Goal: Task Accomplishment & Management: Use online tool/utility

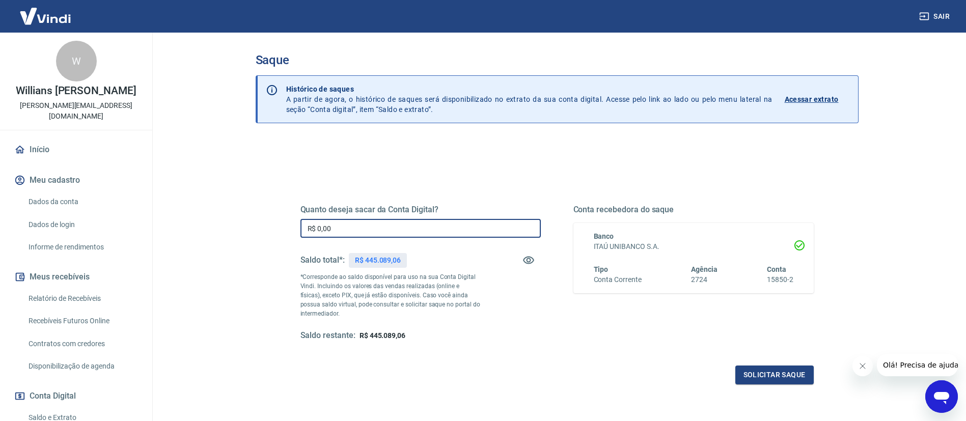
click at [403, 237] on input "R$ 0,00" at bounding box center [421, 228] width 240 height 19
type input "R$ 400.000,00"
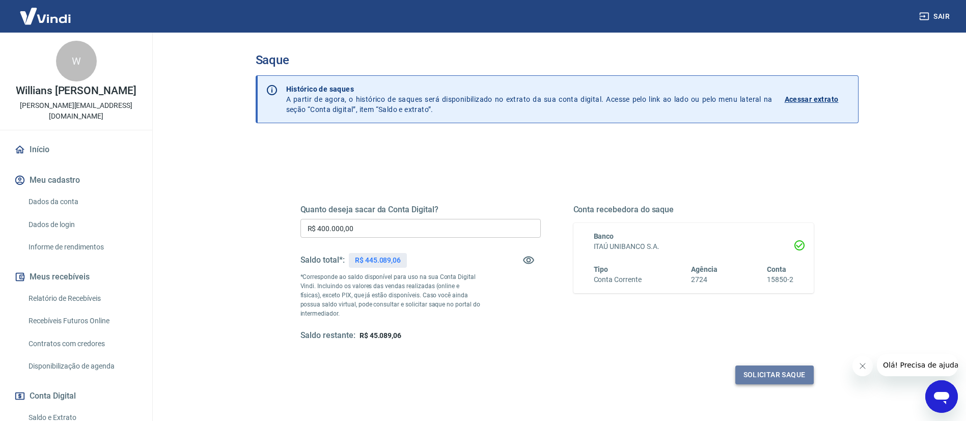
click at [774, 377] on button "Solicitar saque" at bounding box center [774, 375] width 78 height 19
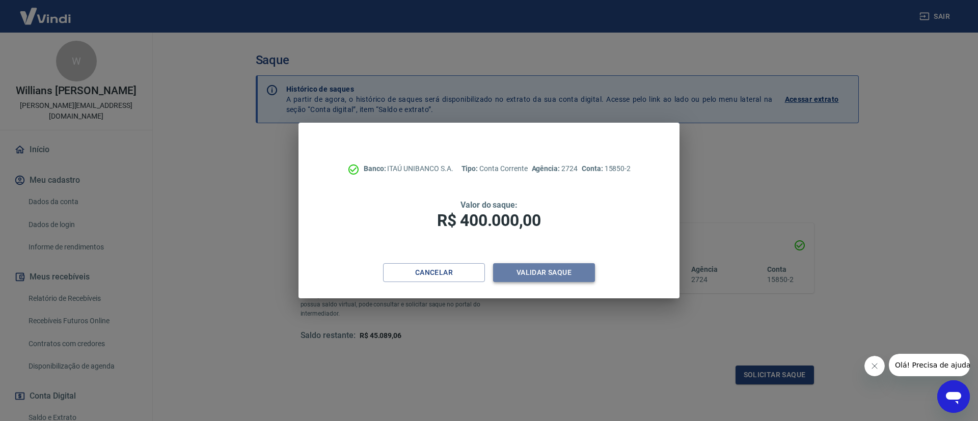
click at [568, 278] on button "Validar saque" at bounding box center [544, 272] width 102 height 19
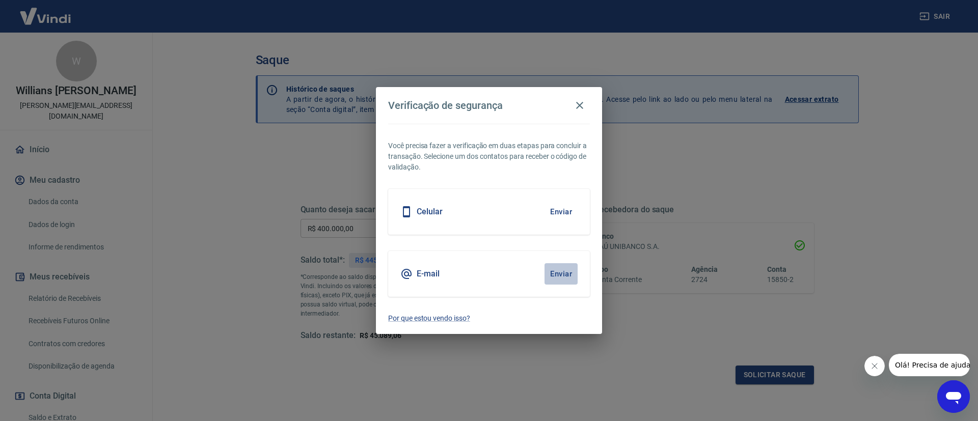
click at [568, 278] on button "Enviar" at bounding box center [560, 273] width 33 height 21
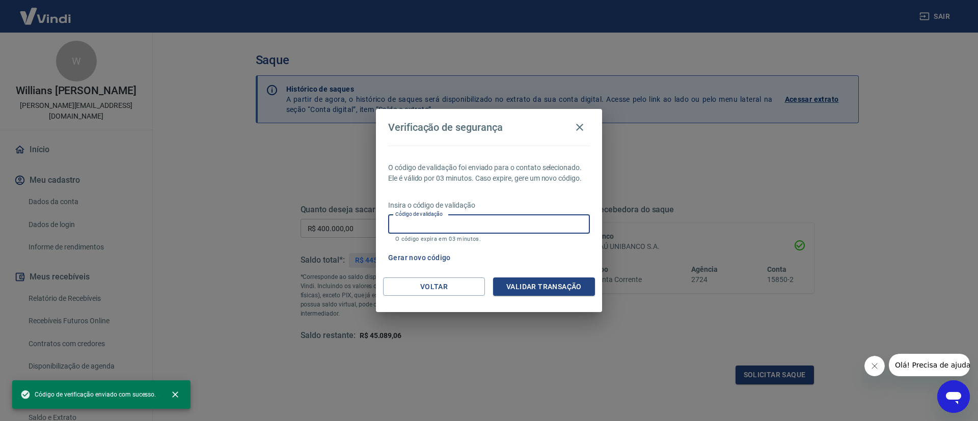
click at [540, 222] on input "Código de validação" at bounding box center [489, 224] width 202 height 19
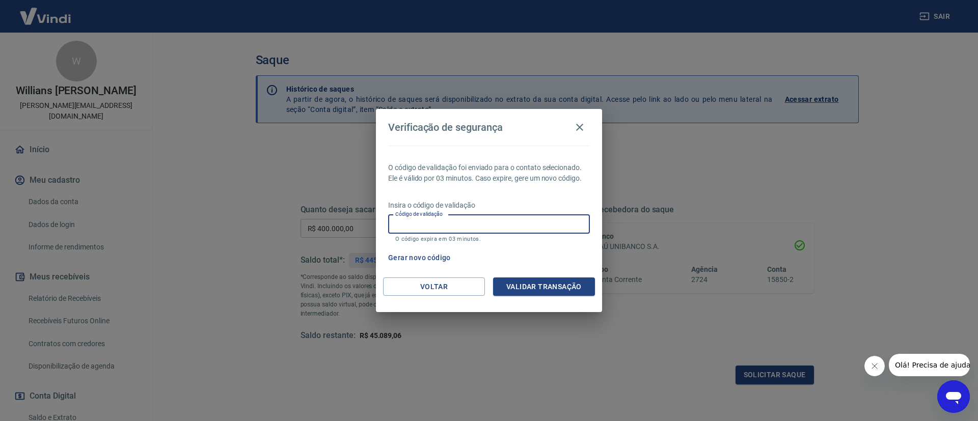
paste input "994474"
type input "994474"
click at [568, 293] on button "Validar transação" at bounding box center [544, 287] width 102 height 19
